Goal: Task Accomplishment & Management: Use online tool/utility

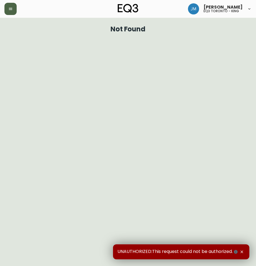
click at [11, 11] on button "button" at bounding box center [10, 9] width 12 height 12
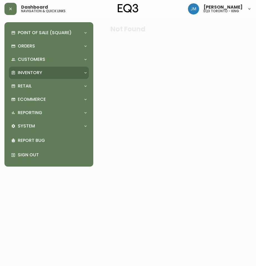
click at [33, 70] on p "Inventory" at bounding box center [30, 73] width 24 height 6
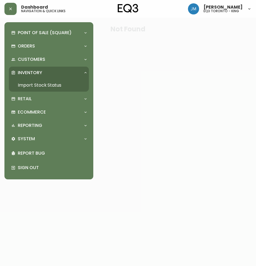
click at [43, 85] on link "Import Stock Status" at bounding box center [49, 85] width 80 height 13
